Goal: Find contact information: Find contact information

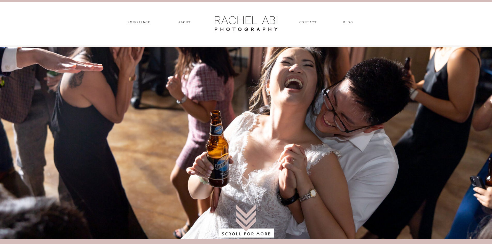
drag, startPoint x: 105, startPoint y: 138, endPoint x: 115, endPoint y: 36, distance: 102.4
click at [144, 23] on nav "experience" at bounding box center [138, 24] width 27 height 6
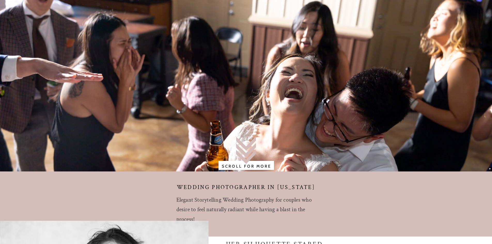
scroll to position [155, 0]
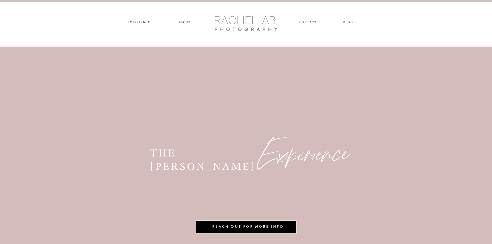
scroll to position [103, 0]
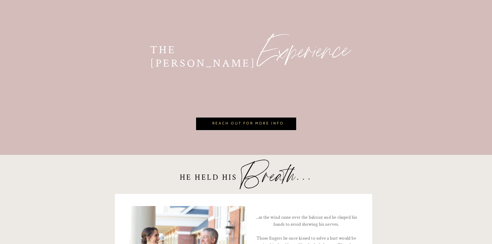
click at [232, 121] on nav "Reach out For More Info" at bounding box center [248, 124] width 93 height 8
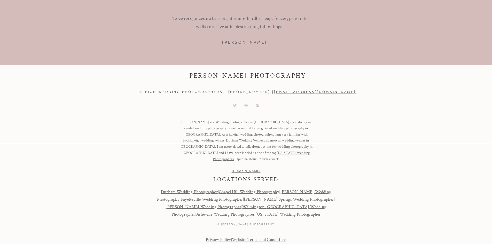
scroll to position [2427, 0]
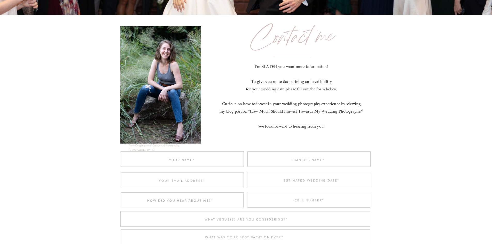
scroll to position [181, 0]
